Goal: Use online tool/utility

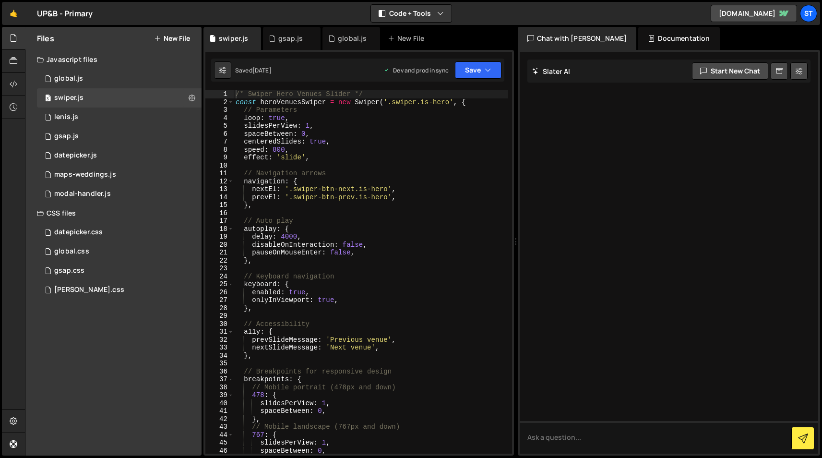
click at [295, 118] on div "/* Swiper Hero Venues Slider */ const heroVenuesSwiper = new Swiper ( '.swiper.…" at bounding box center [371, 279] width 274 height 379
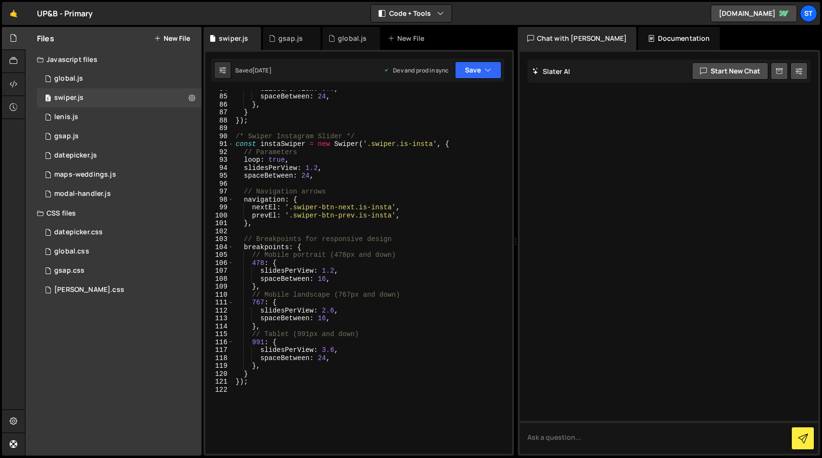
scroll to position [665, 0]
type textarea "});"
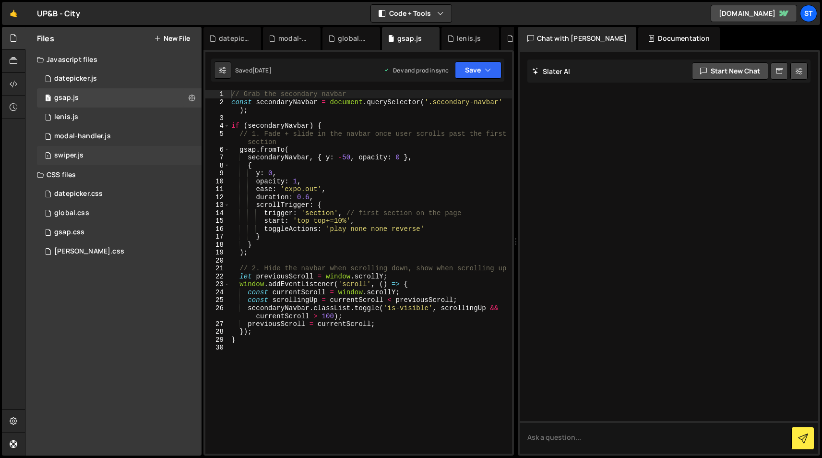
click at [100, 154] on div "1 swiper.js 0" at bounding box center [119, 155] width 165 height 19
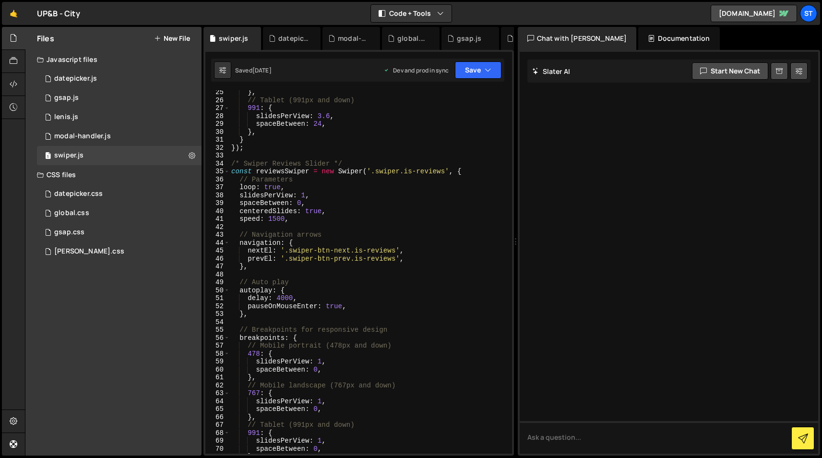
scroll to position [195, 0]
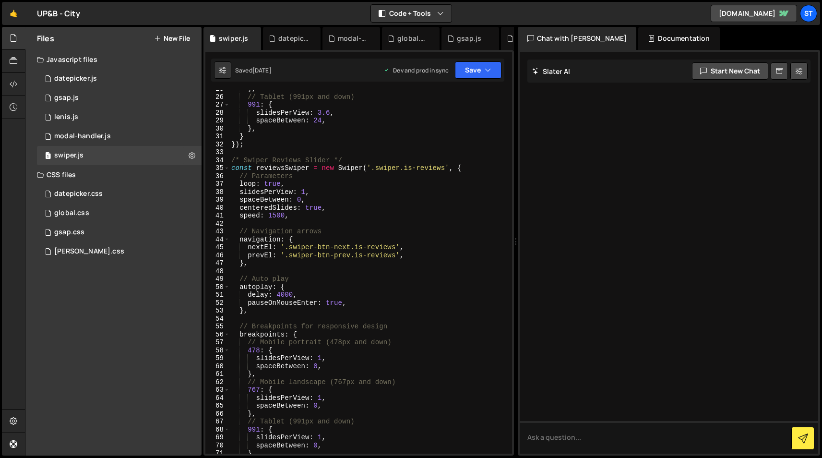
click at [284, 158] on div "} , // Tablet (991px and down) 991 : { slidesPerView : 3.6 , spaceBetween : 24 …" at bounding box center [368, 274] width 279 height 379
type textarea "});"
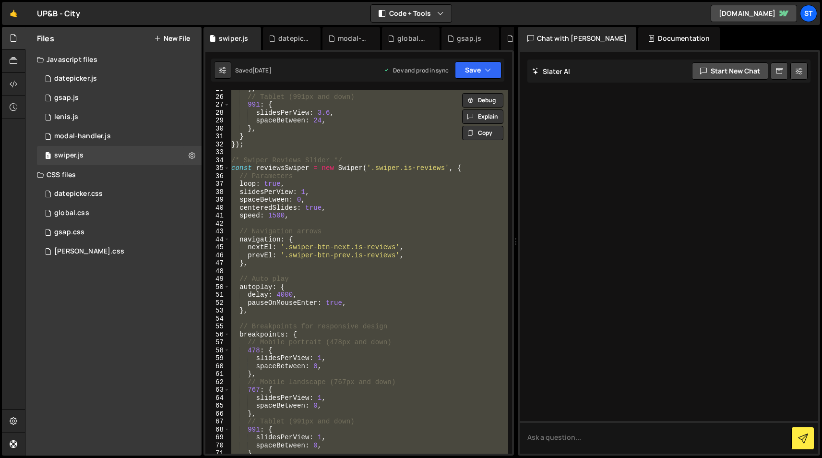
paste textarea
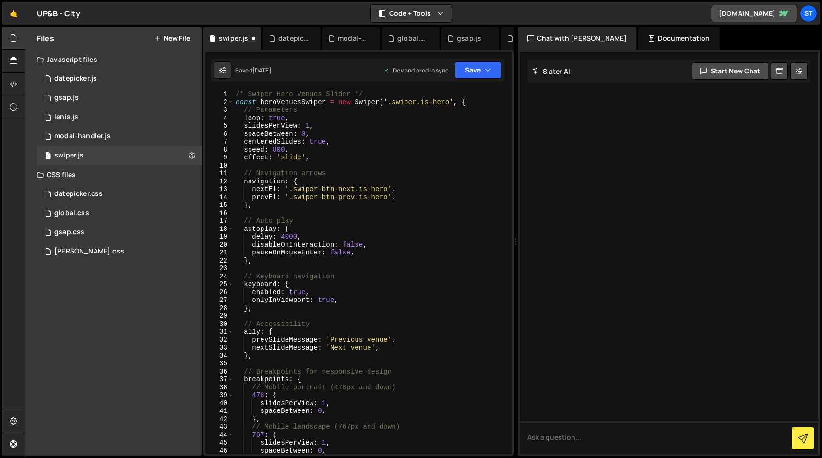
scroll to position [0, 0]
click at [488, 73] on icon "button" at bounding box center [488, 70] width 7 height 10
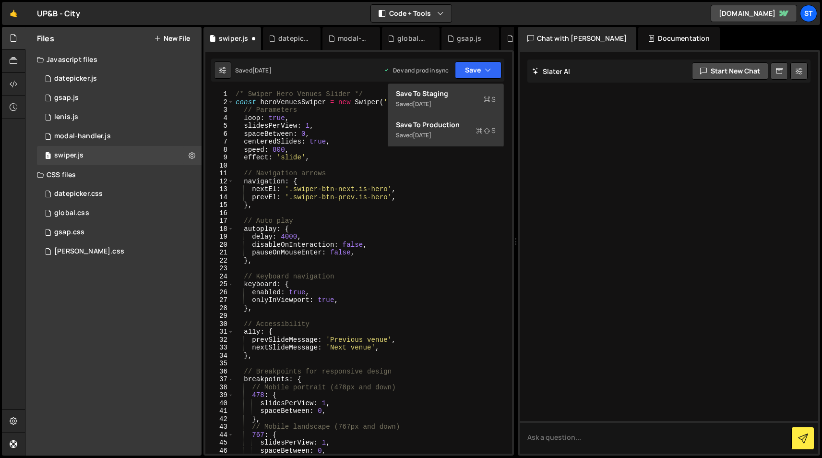
type textarea "nextEl: '.swiper-btn-next.is-hero',"
click at [409, 185] on div "/* Swiper Hero Venues Slider */ const heroVenuesSwiper = new Swiper ( '.swiper.…" at bounding box center [371, 279] width 274 height 379
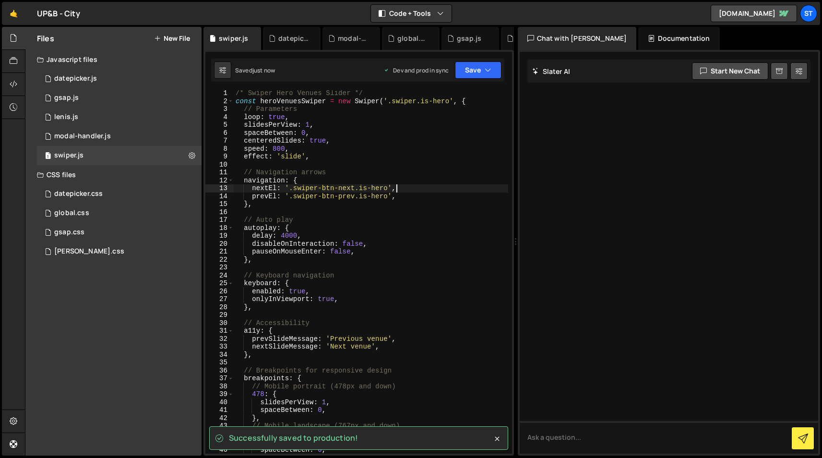
scroll to position [1, 0]
